Goal: Information Seeking & Learning: Learn about a topic

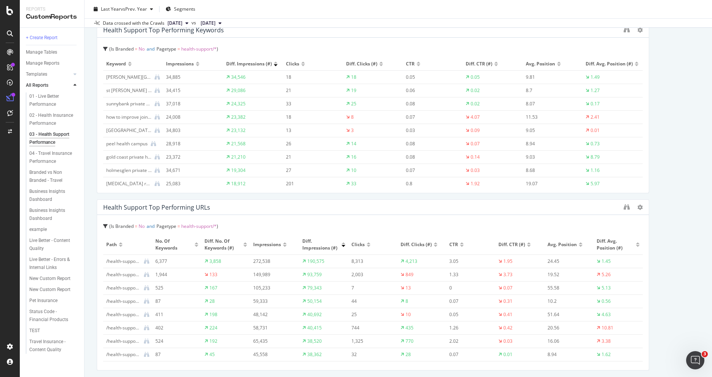
scroll to position [1042, 0]
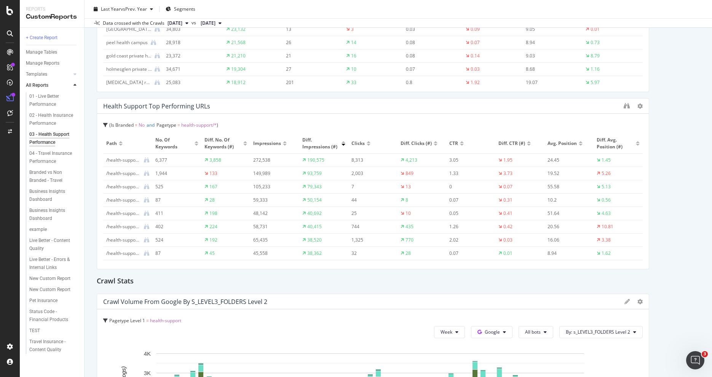
click at [460, 144] on div at bounding box center [462, 145] width 4 height 2
click at [455, 140] on div "CTR" at bounding box center [470, 143] width 43 height 7
click at [460, 142] on div at bounding box center [462, 142] width 4 height 2
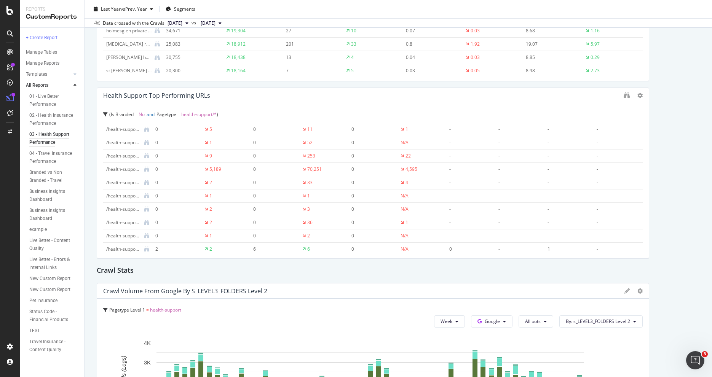
scroll to position [0, 0]
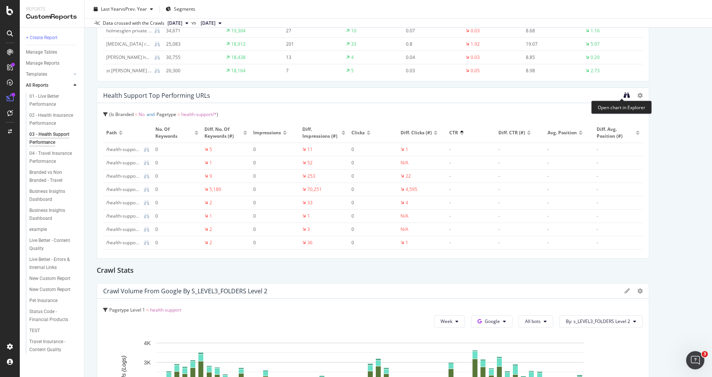
click at [623, 94] on icon "binoculars" at bounding box center [626, 95] width 6 height 6
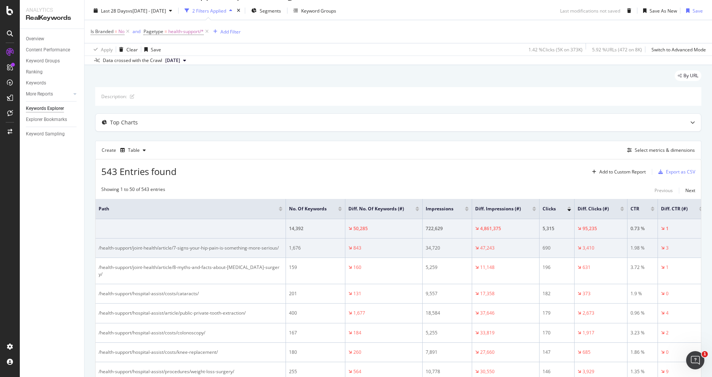
scroll to position [22, 0]
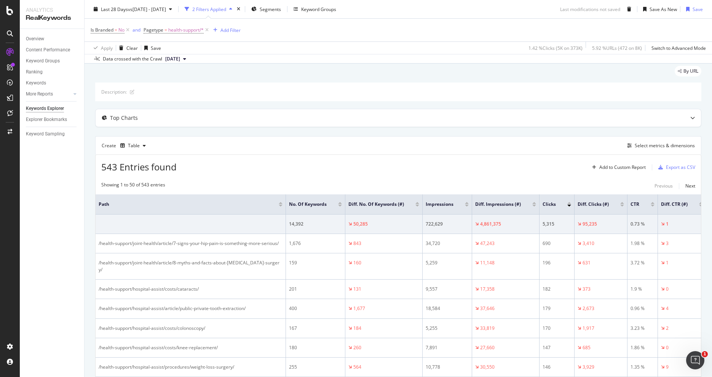
click at [650, 203] on div at bounding box center [652, 203] width 4 height 2
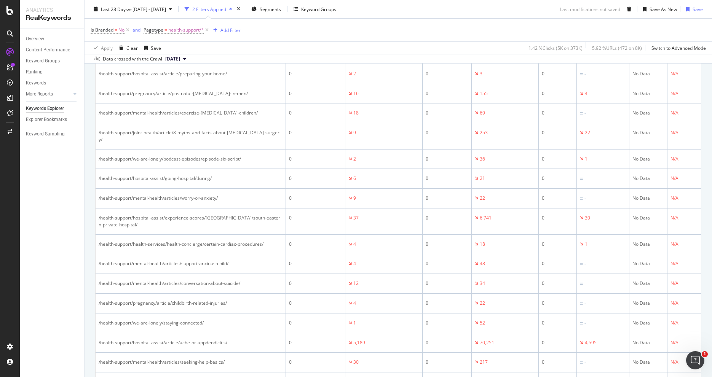
scroll to position [923, 0]
